Goal: Find specific page/section

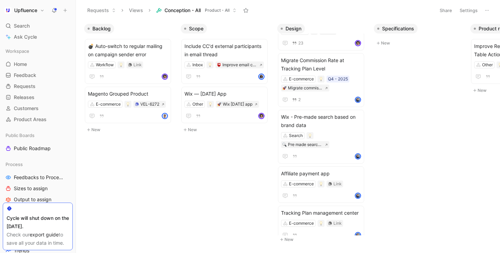
click at [54, 10] on icon at bounding box center [54, 11] width 6 height 6
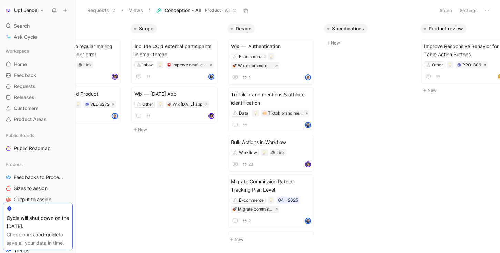
scroll to position [0, 15]
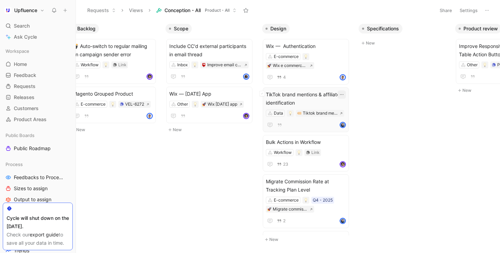
click at [342, 93] on icon "button" at bounding box center [342, 95] width 6 height 6
click at [343, 93] on icon "button" at bounding box center [342, 95] width 6 height 6
click at [342, 47] on icon "button" at bounding box center [342, 46] width 6 height 6
click at [246, 94] on icon "button" at bounding box center [245, 93] width 3 height 1
click at [341, 46] on icon "button" at bounding box center [342, 46] width 6 height 6
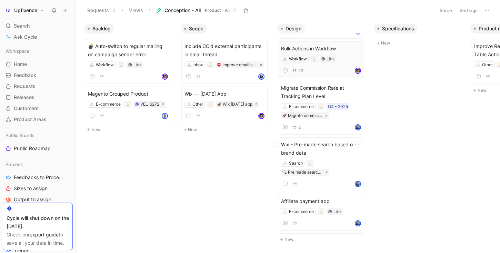
scroll to position [134, 0]
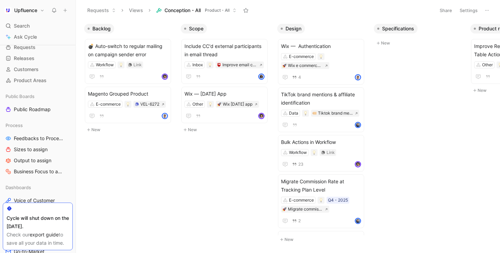
scroll to position [47, 0]
